Goal: Task Accomplishment & Management: Complete application form

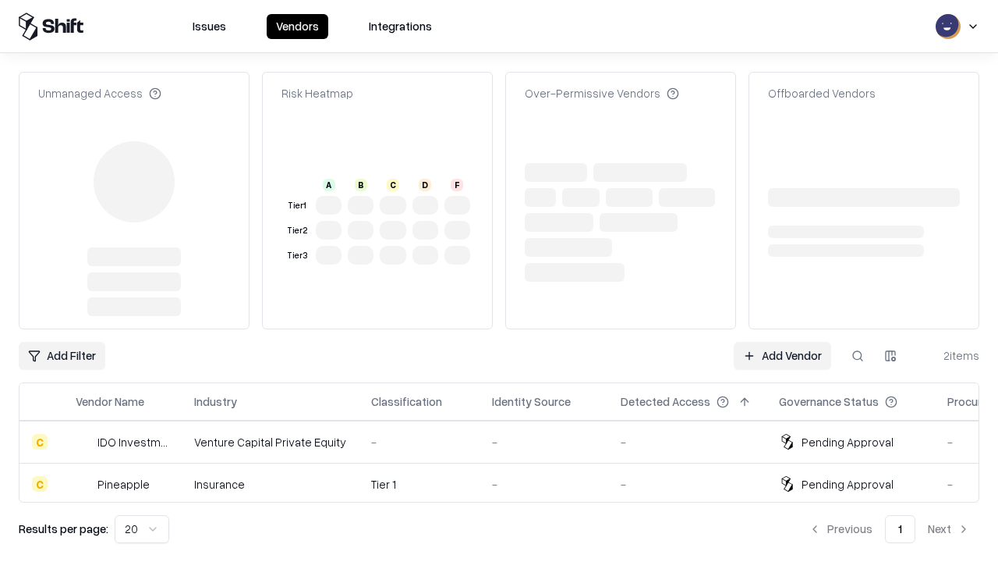
click at [782, 342] on link "Add Vendor" at bounding box center [782, 356] width 97 height 28
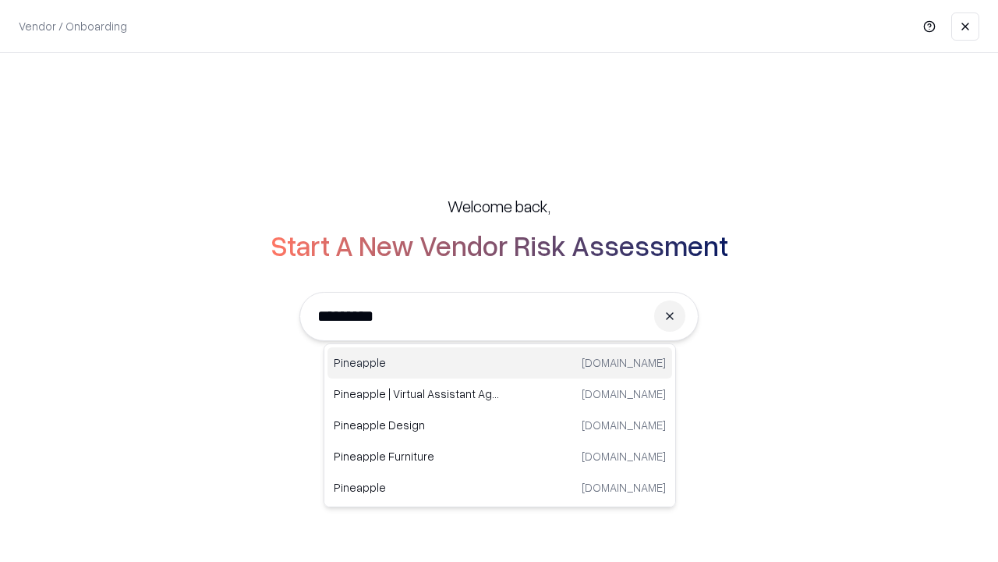
click at [500, 363] on div "Pineapple [DOMAIN_NAME]" at bounding box center [500, 362] width 345 height 31
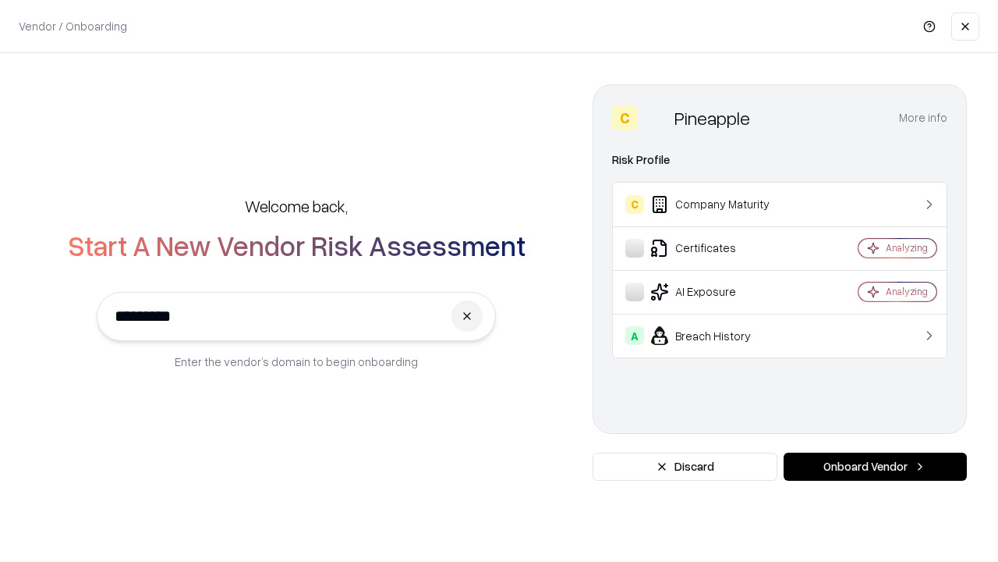
type input "*********"
click at [875, 466] on button "Onboard Vendor" at bounding box center [875, 466] width 183 height 28
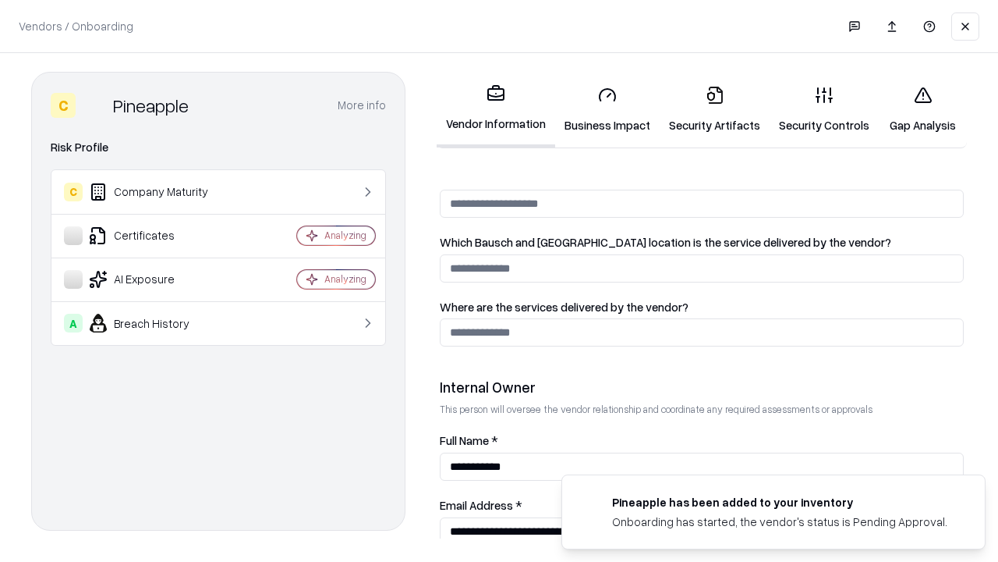
scroll to position [808, 0]
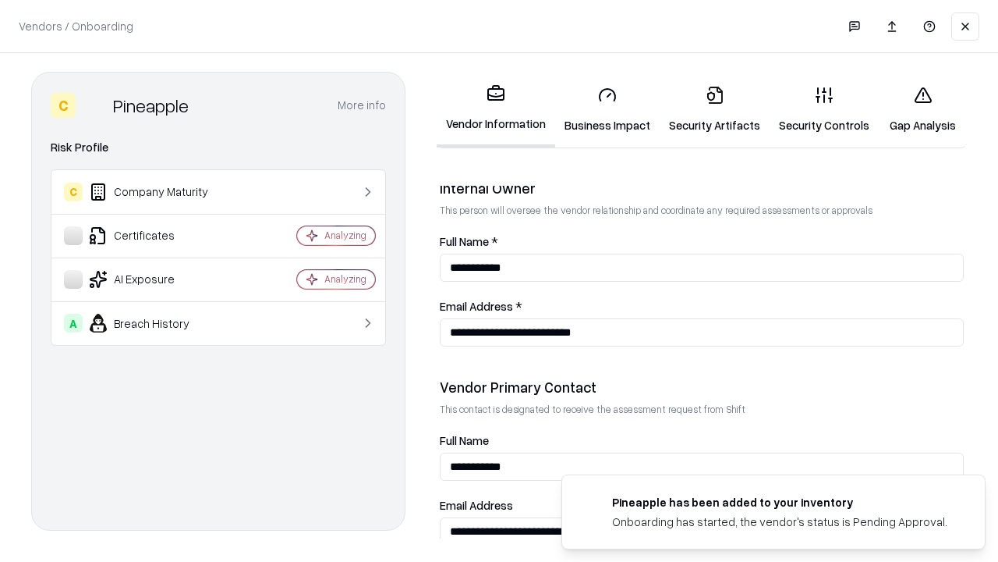
click at [608, 109] on link "Business Impact" at bounding box center [607, 109] width 105 height 73
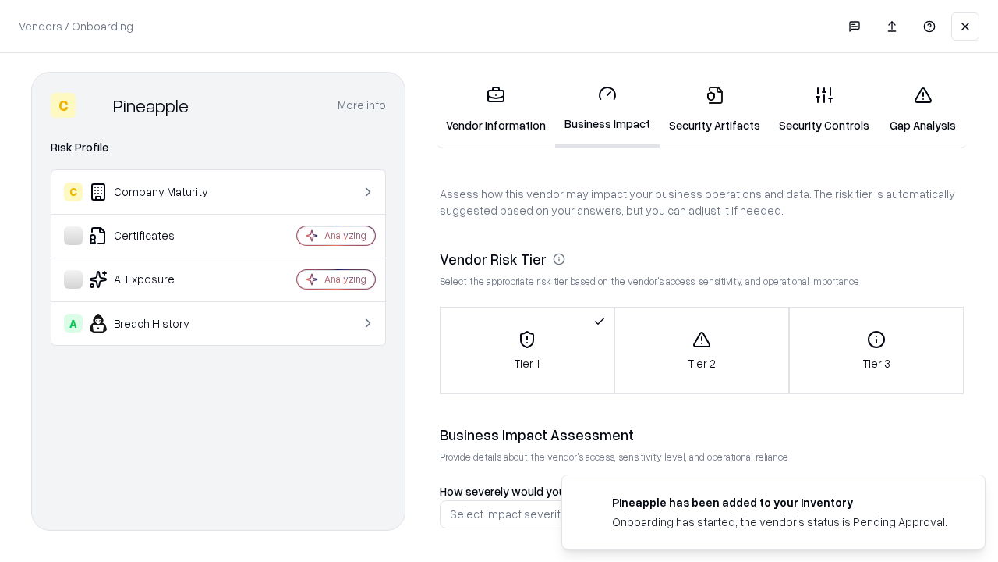
click at [714, 109] on link "Security Artifacts" at bounding box center [715, 109] width 110 height 73
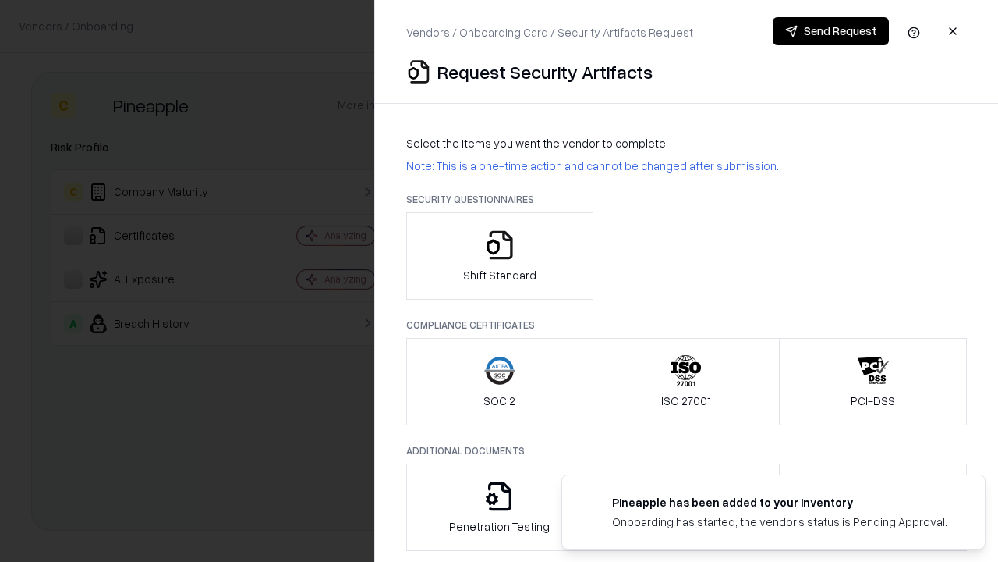
click at [499, 256] on icon "button" at bounding box center [499, 244] width 31 height 31
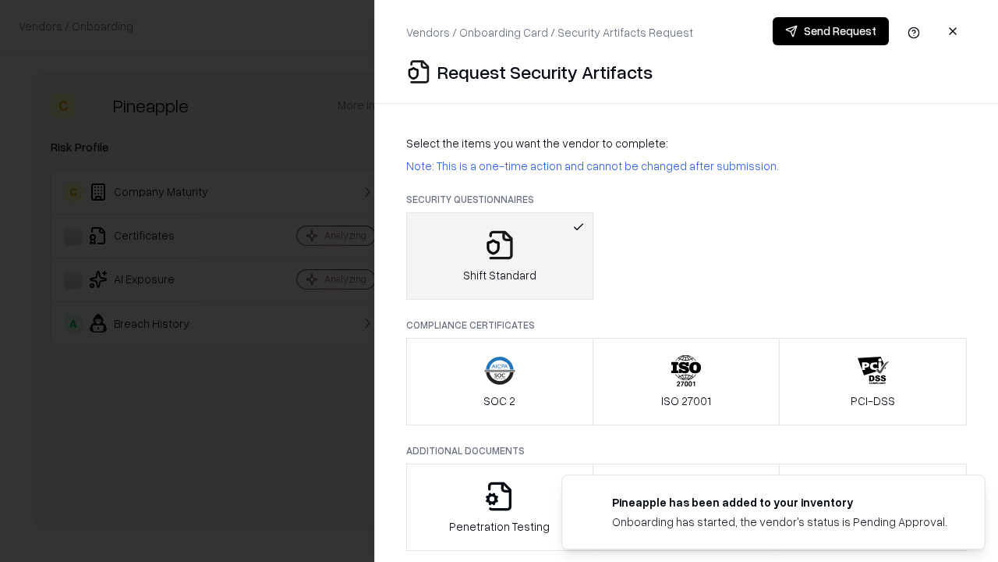
click at [831, 31] on button "Send Request" at bounding box center [831, 31] width 116 height 28
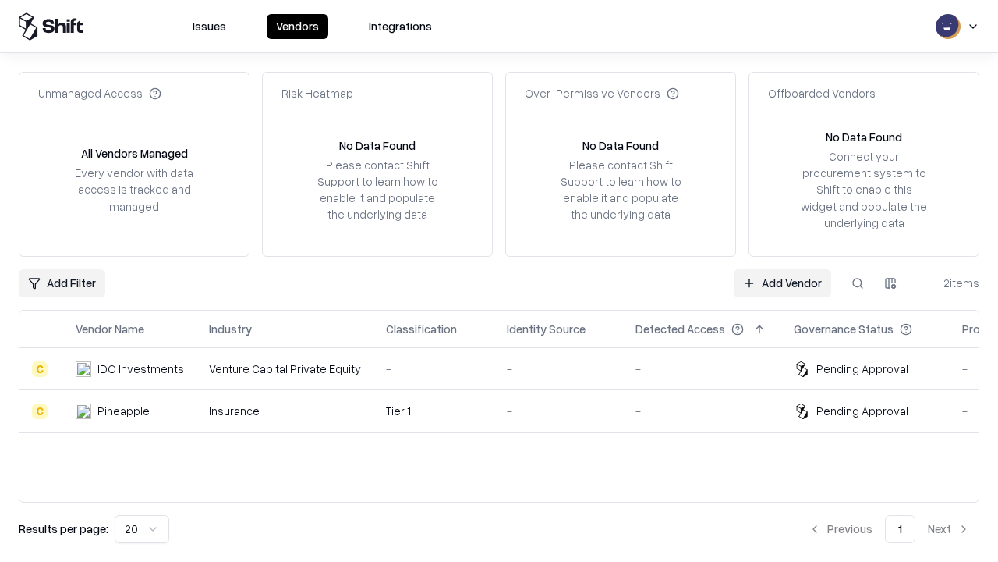
click at [782, 282] on link "Add Vendor" at bounding box center [782, 283] width 97 height 28
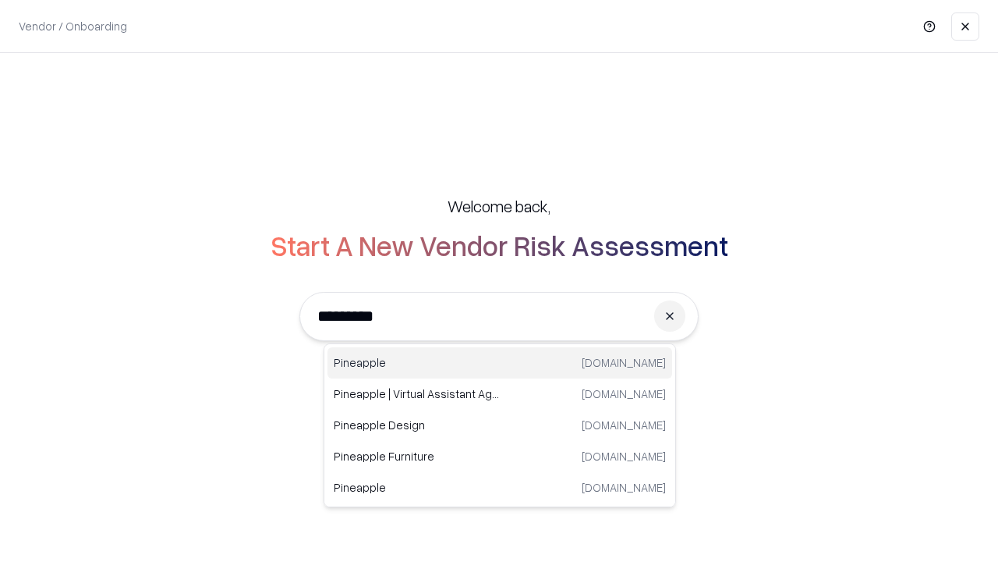
click at [500, 363] on div "Pineapple [DOMAIN_NAME]" at bounding box center [500, 362] width 345 height 31
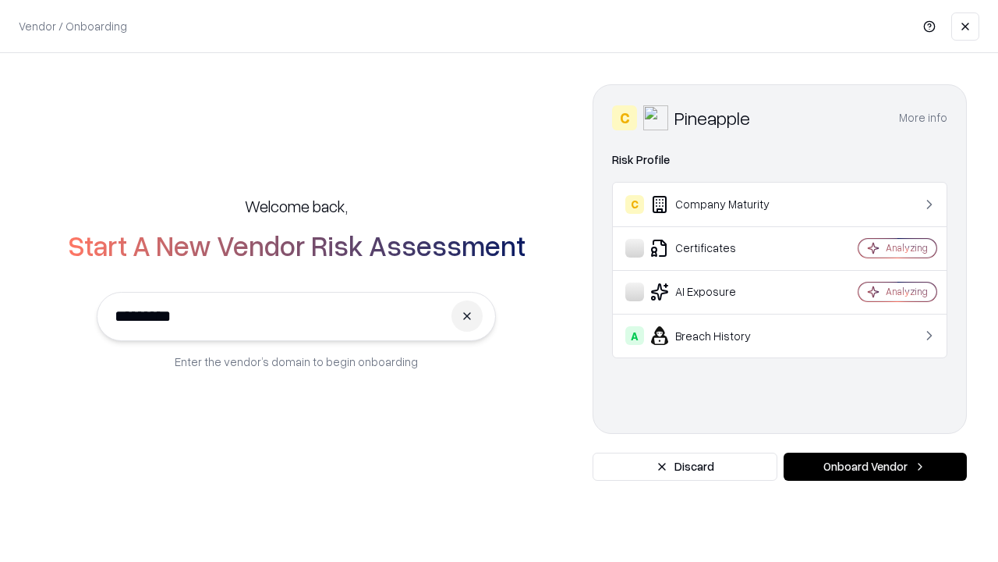
type input "*********"
click at [875, 466] on button "Onboard Vendor" at bounding box center [875, 466] width 183 height 28
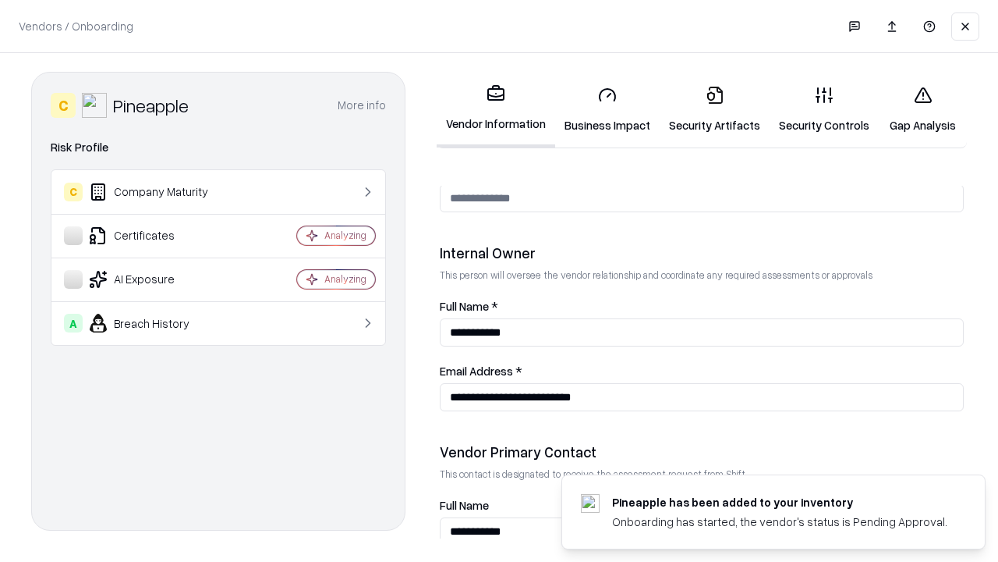
scroll to position [808, 0]
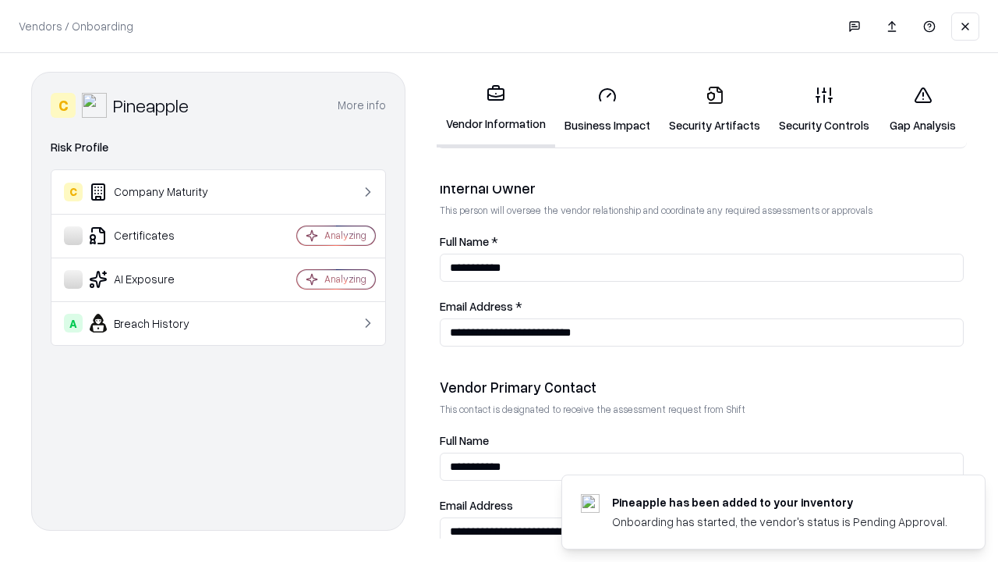
click at [923, 109] on link "Gap Analysis" at bounding box center [923, 109] width 88 height 73
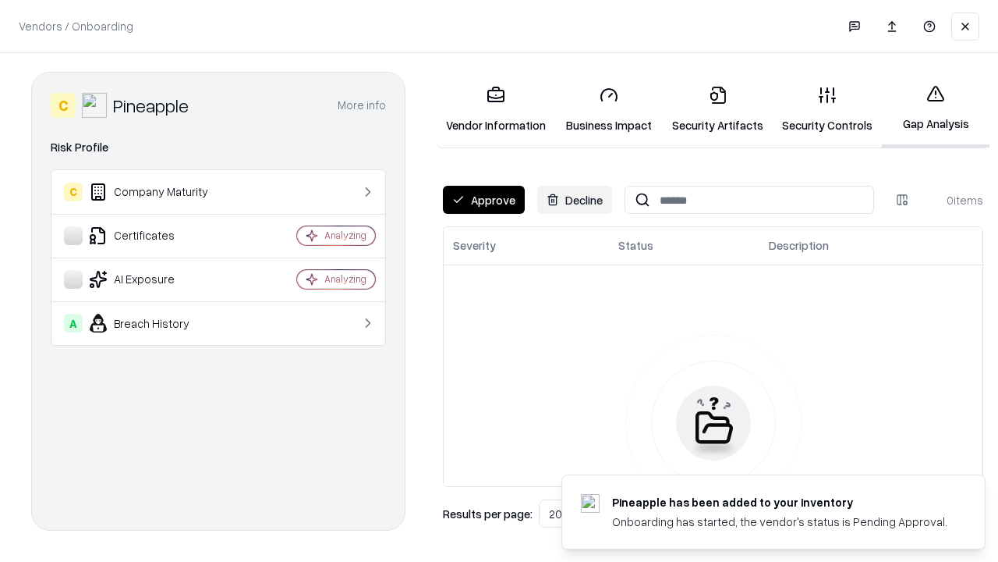
click at [484, 200] on button "Approve" at bounding box center [484, 200] width 82 height 28
